Goal: Transaction & Acquisition: Subscribe to service/newsletter

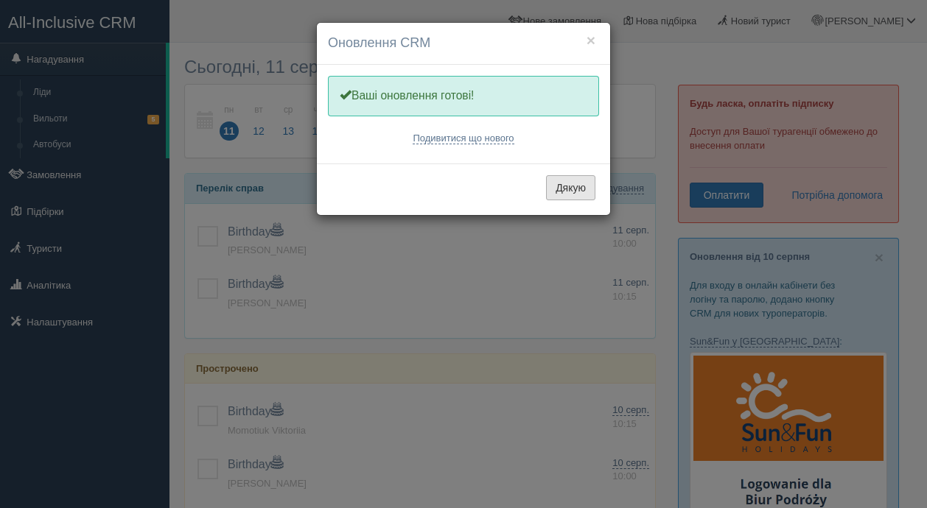
click at [573, 189] on button "Дякую" at bounding box center [570, 187] width 49 height 25
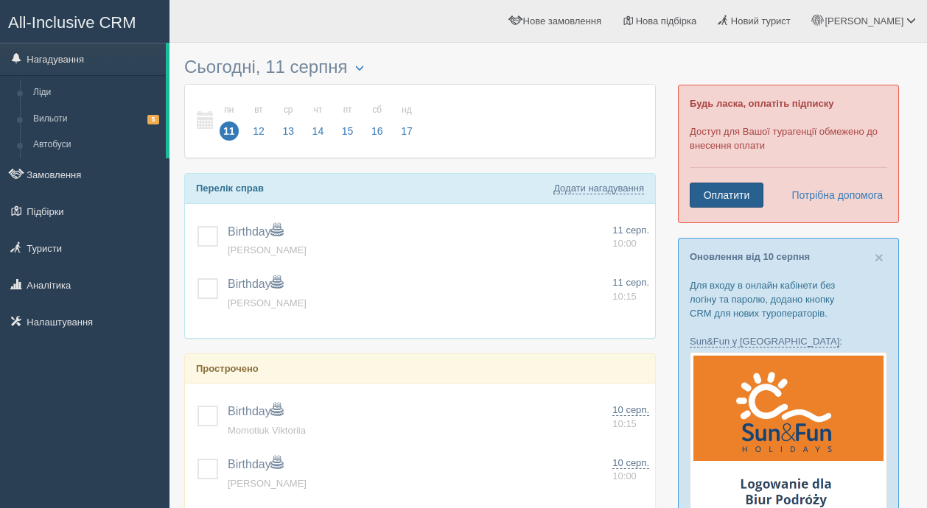
click at [718, 196] on link "Оплатити" at bounding box center [726, 195] width 74 height 25
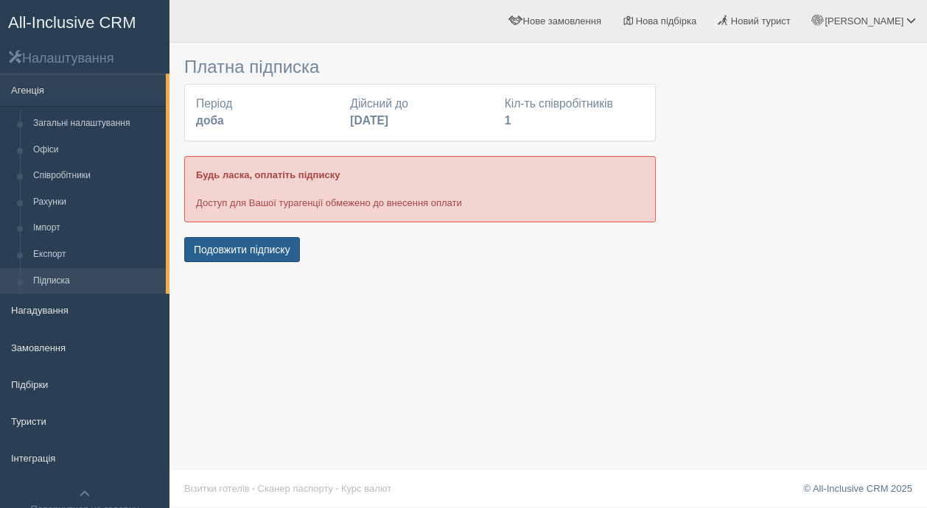
click at [256, 250] on button "Подовжити підписку" at bounding box center [242, 249] width 116 height 25
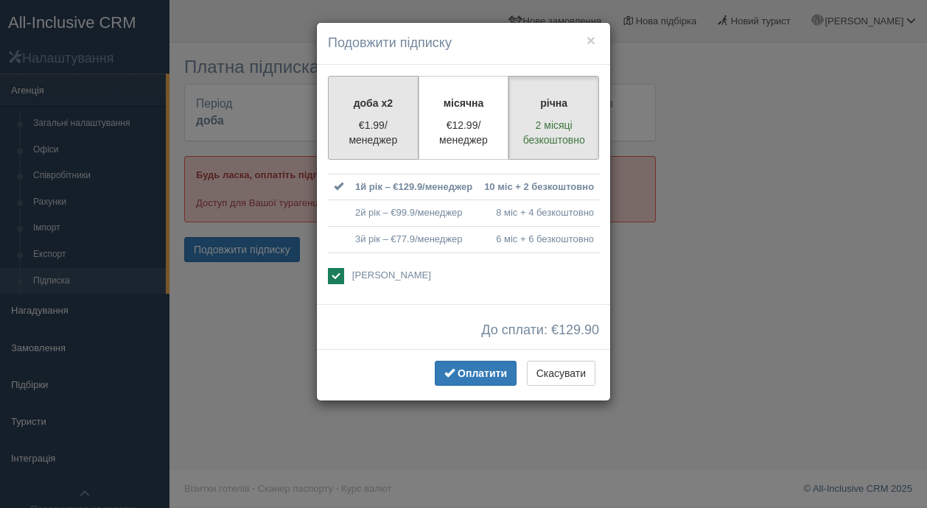
click at [385, 150] on label "доба x2 €1.99/менеджер" at bounding box center [373, 118] width 91 height 84
radio input "true"
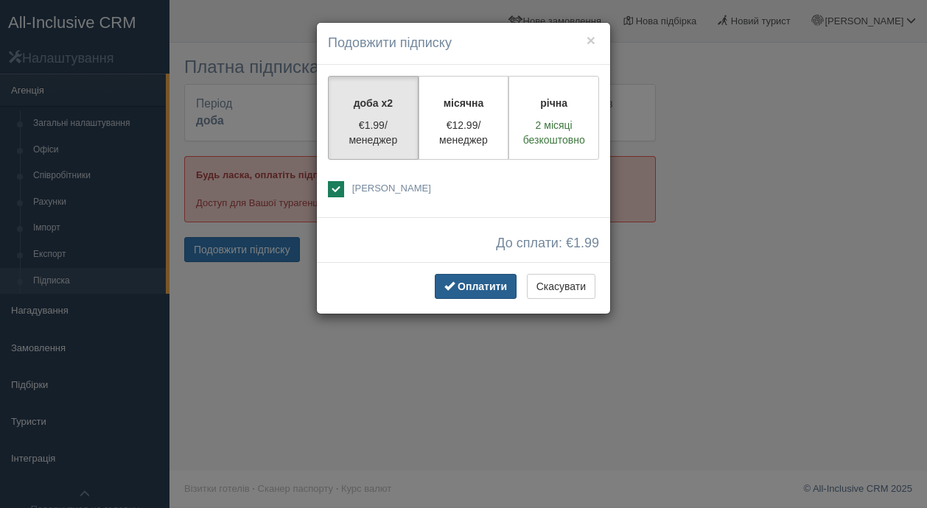
click at [471, 287] on span "Оплатити" at bounding box center [481, 287] width 49 height 12
